Goal: Task Accomplishment & Management: Manage account settings

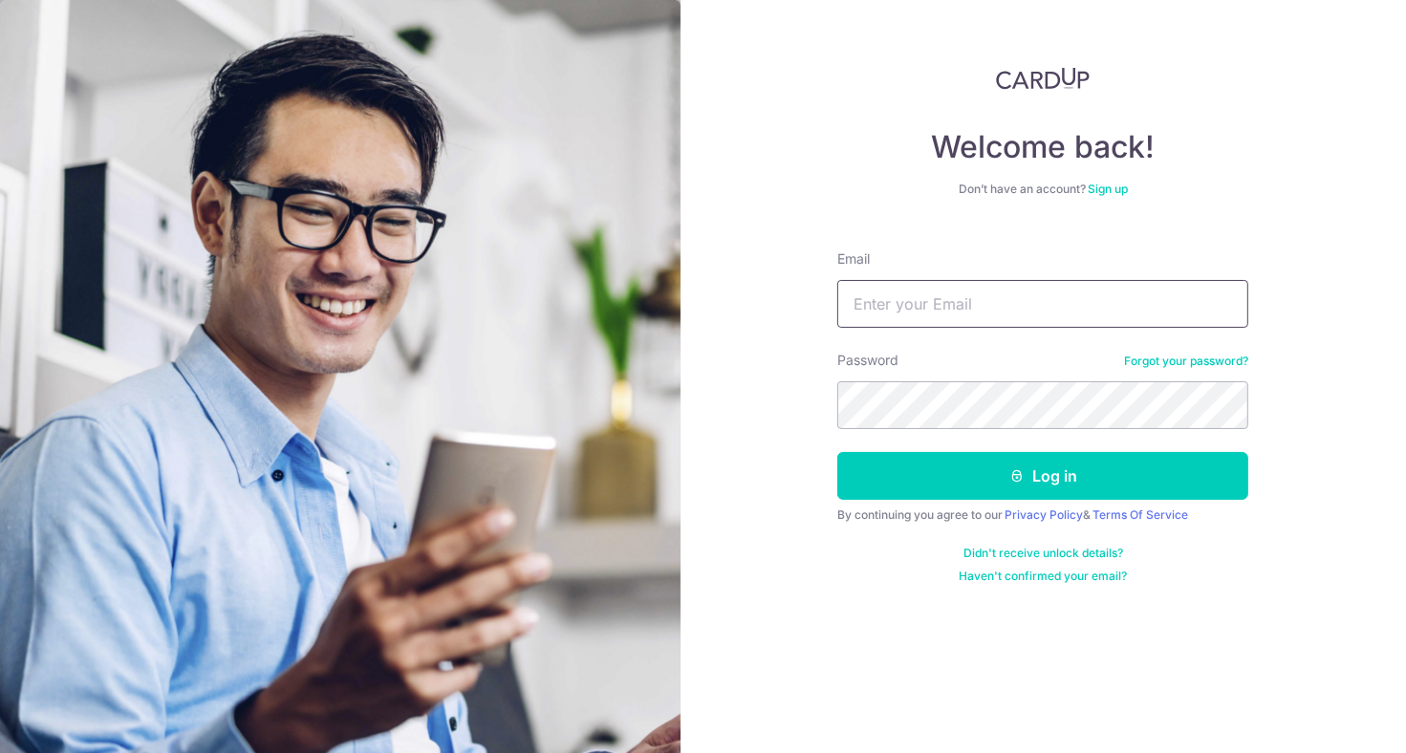
click at [1062, 288] on input "Email" at bounding box center [1042, 304] width 411 height 48
type input "angeline.choong001@gmail.com"
click at [837, 452] on button "Log in" at bounding box center [1042, 476] width 411 height 48
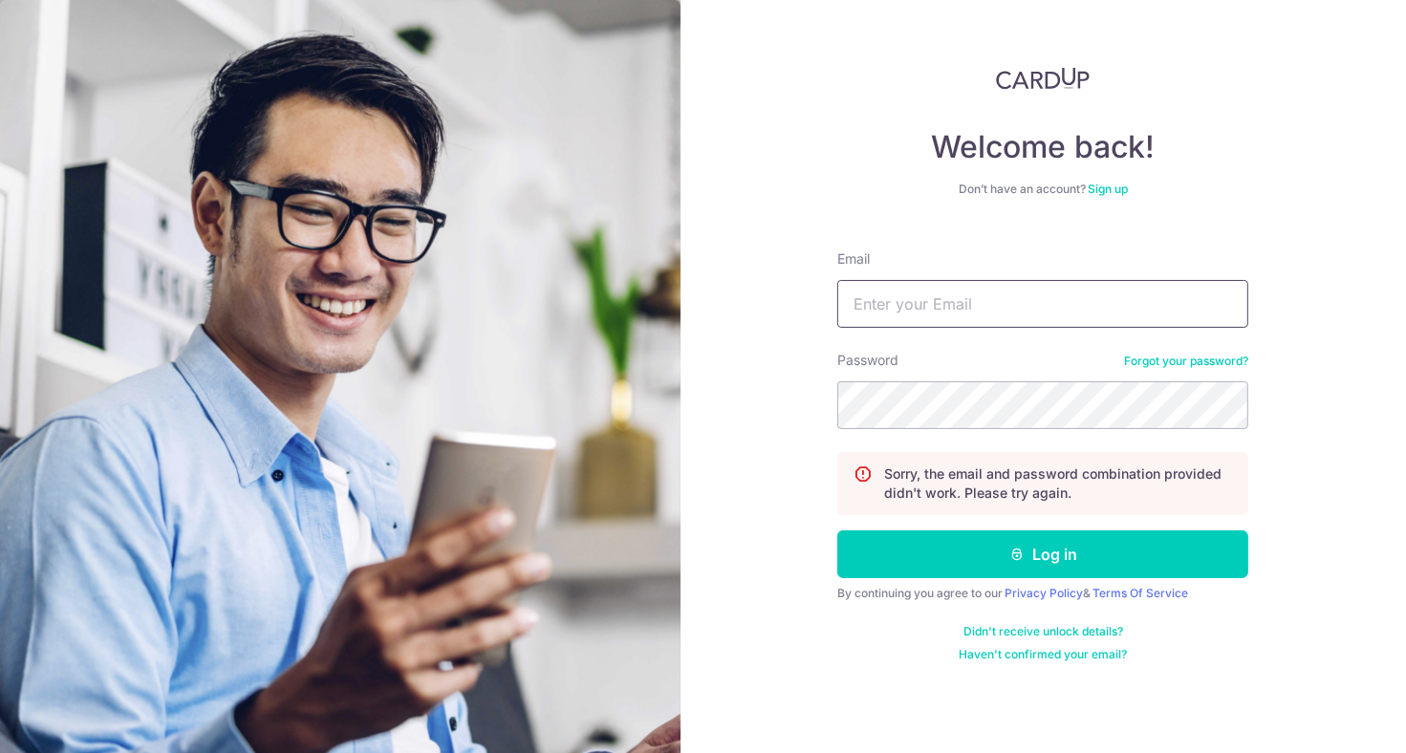
click at [1039, 294] on input "Email" at bounding box center [1042, 304] width 411 height 48
type input "[EMAIL_ADDRESS][DOMAIN_NAME]"
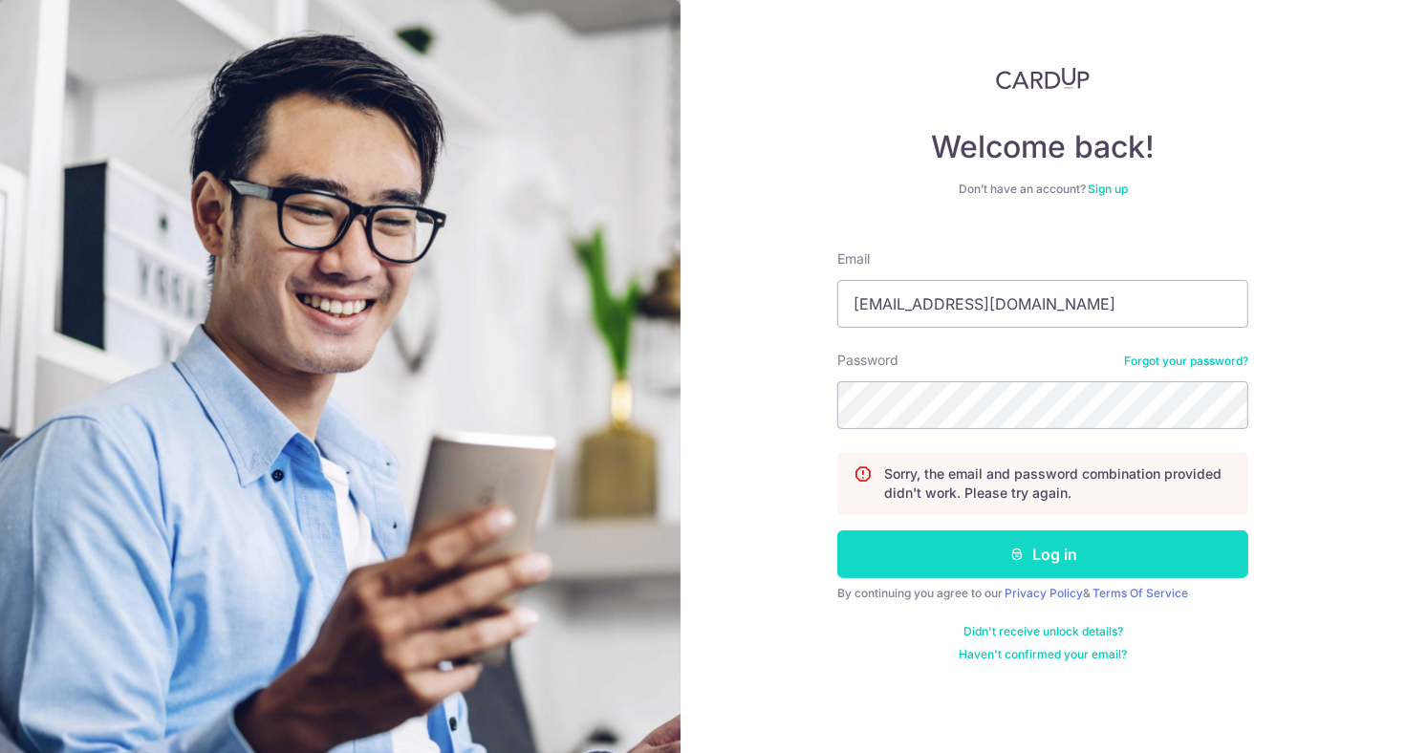
click at [998, 565] on button "Log in" at bounding box center [1042, 555] width 411 height 48
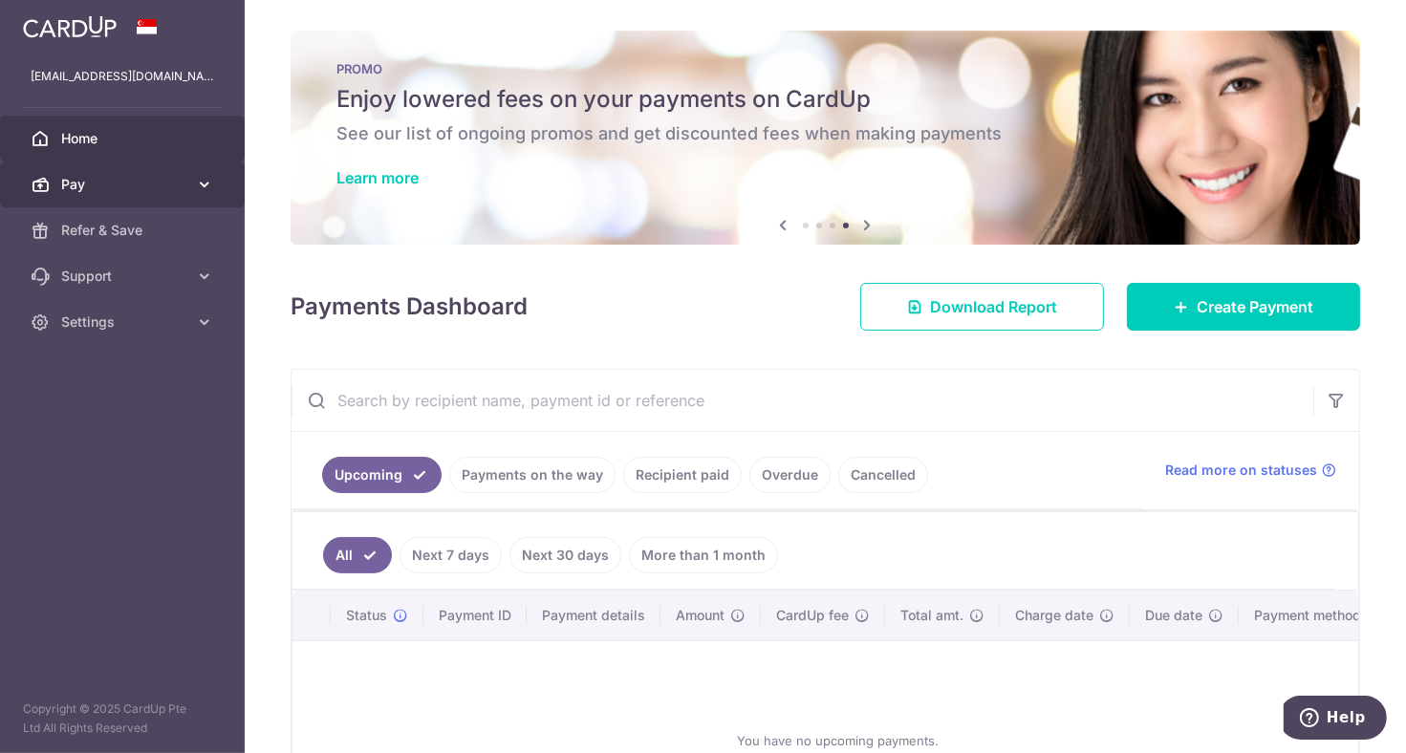
click at [205, 187] on icon at bounding box center [204, 184] width 19 height 19
